Goal: Complete application form

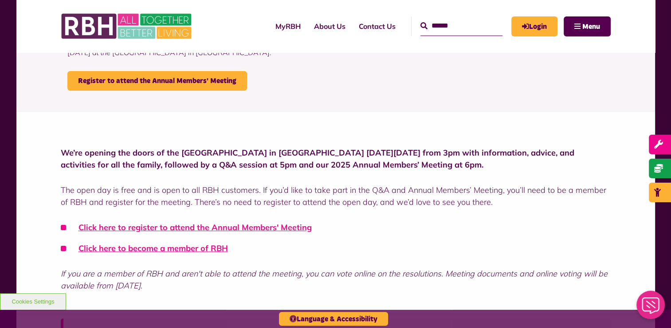
scroll to position [89, 0]
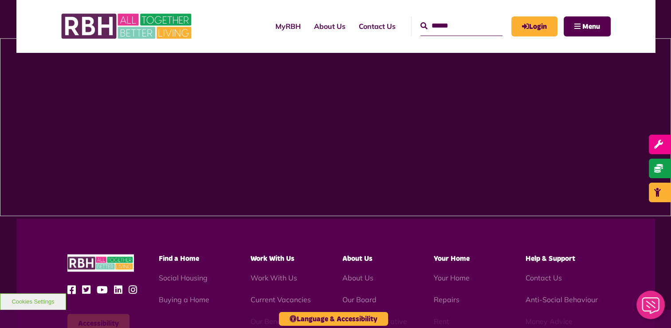
scroll to position [666, 0]
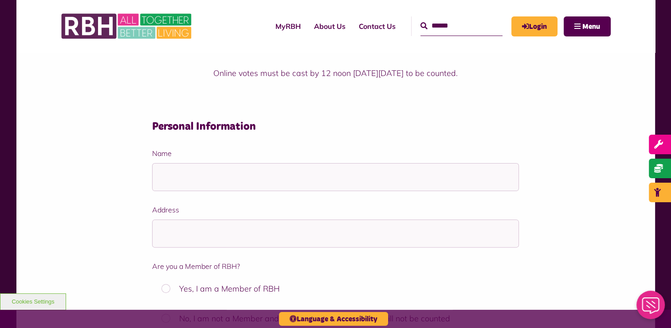
scroll to position [222, 0]
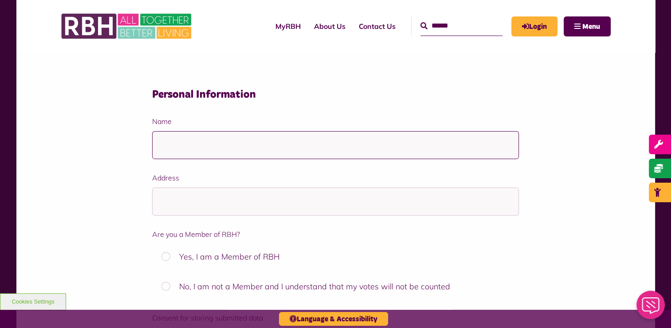
click at [375, 145] on input "Name" at bounding box center [335, 145] width 367 height 28
type input "**********"
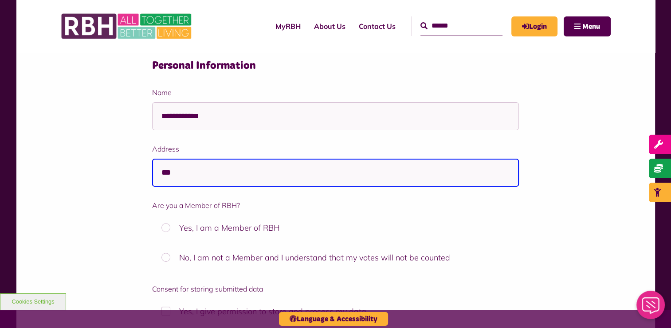
scroll to position [266, 0]
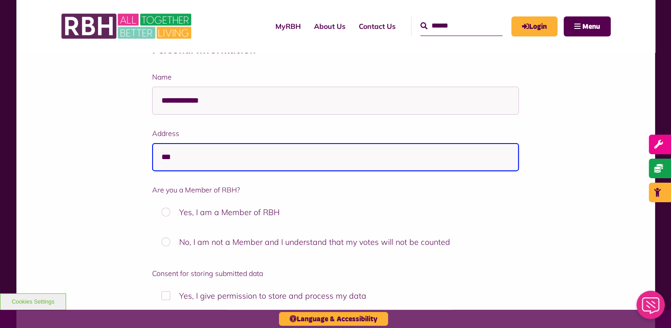
type input "***"
click at [249, 213] on label "Yes, I am a Member of RBH" at bounding box center [335, 211] width 367 height 25
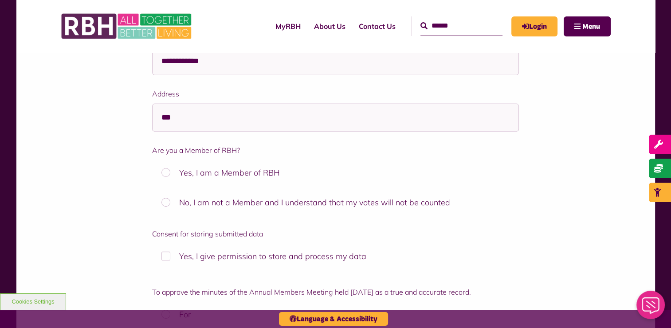
scroll to position [399, 0]
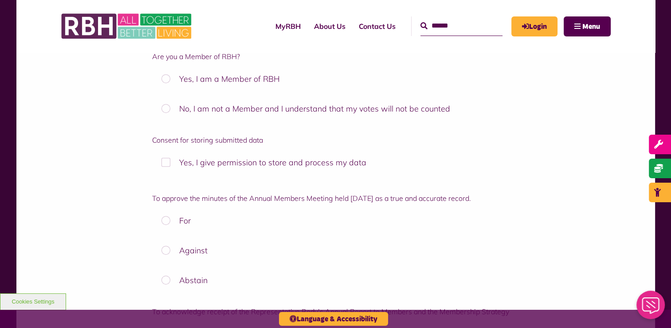
click at [286, 159] on label "Yes, I give permission to store and process my data" at bounding box center [335, 162] width 367 height 25
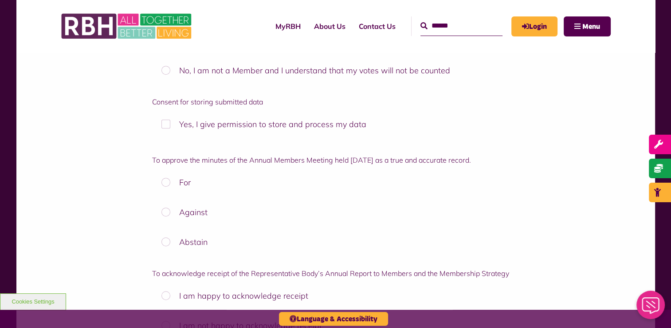
scroll to position [488, 0]
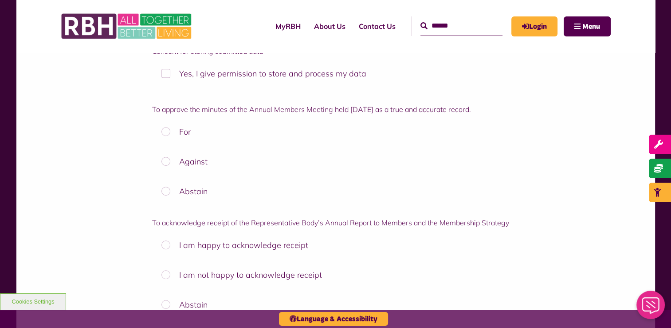
click at [180, 126] on label "For" at bounding box center [335, 131] width 367 height 25
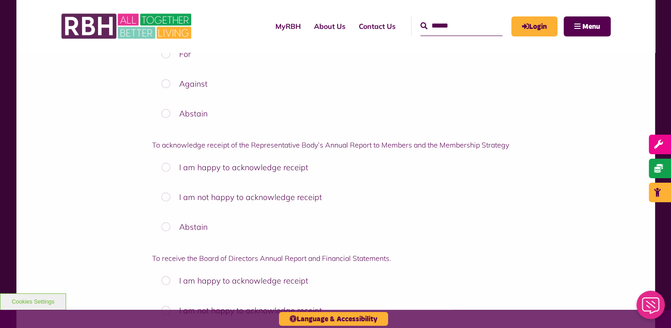
scroll to position [621, 0]
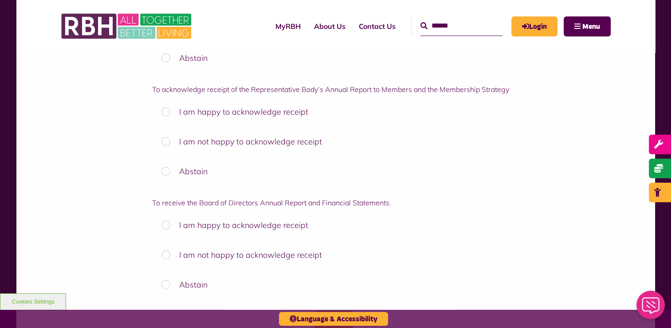
click at [226, 115] on label "I am happy to acknowledge receipt" at bounding box center [335, 111] width 367 height 25
click at [243, 220] on label "I am happy to acknowledge receipt" at bounding box center [335, 224] width 367 height 25
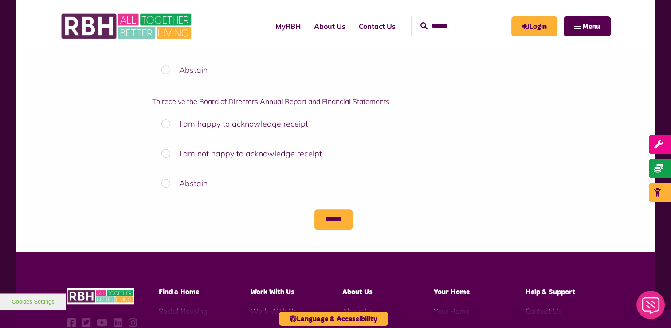
scroll to position [666, 0]
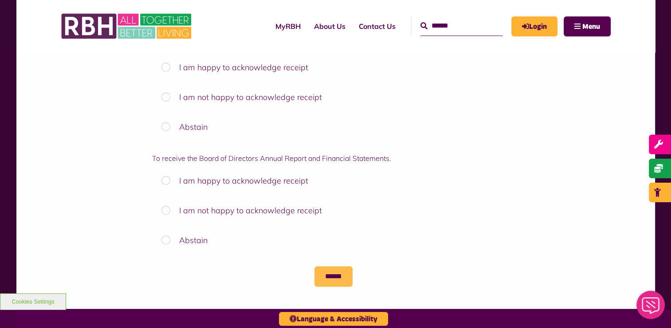
click at [334, 272] on input "******" at bounding box center [334, 276] width 38 height 20
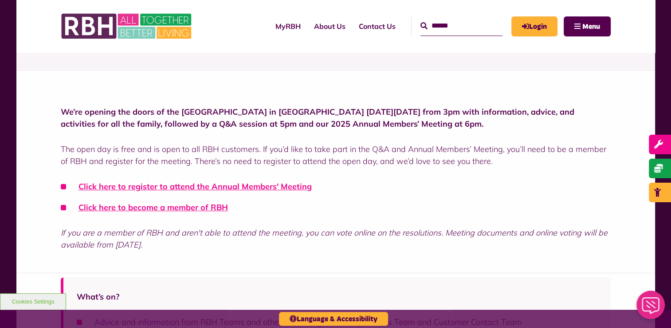
scroll to position [266, 0]
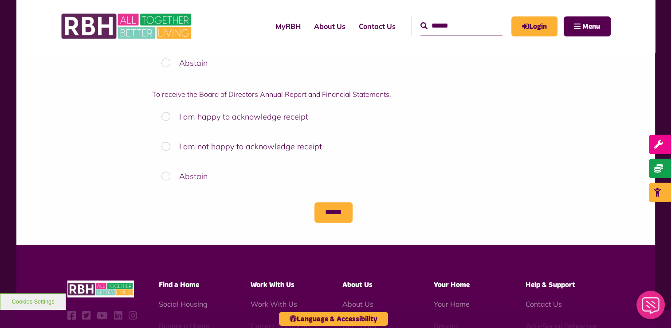
scroll to position [621, 0]
